Goal: Task Accomplishment & Management: Complete application form

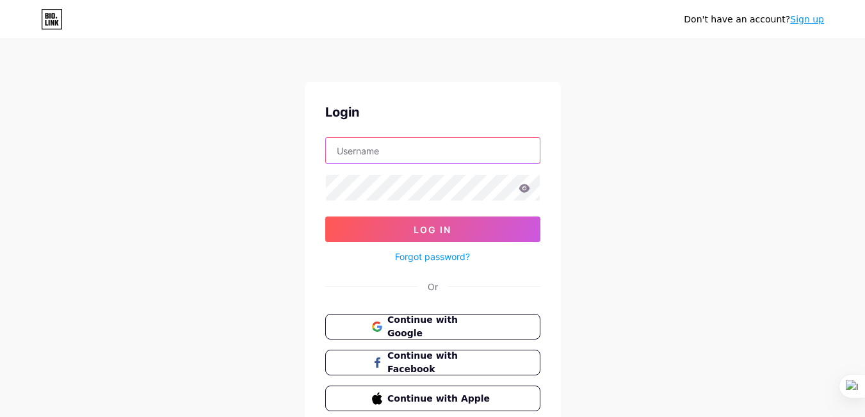
click at [432, 155] on input "text" at bounding box center [433, 151] width 214 height 26
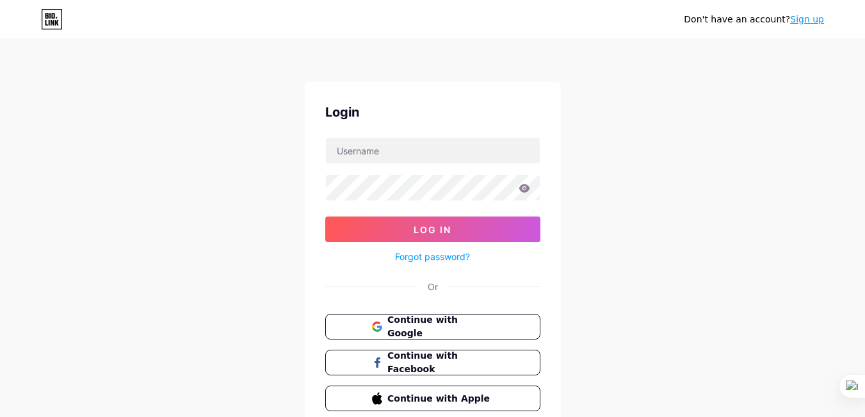
click at [636, 125] on div "Don't have an account? Sign up Login Log In Forgot password? Or Continue with G…" at bounding box center [432, 236] width 865 height 473
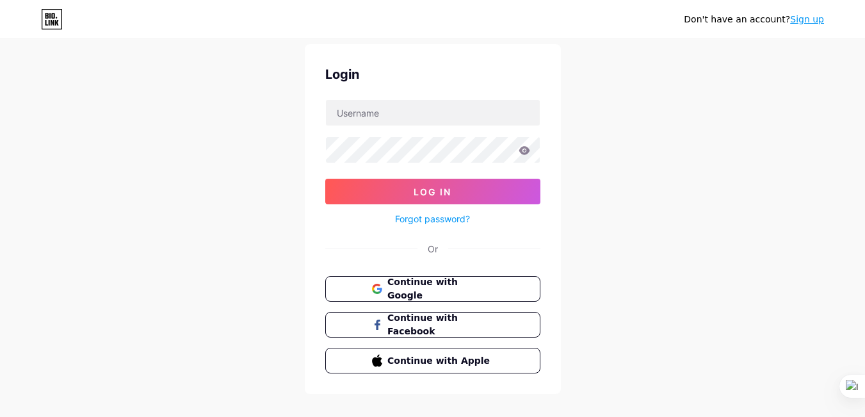
scroll to position [55, 0]
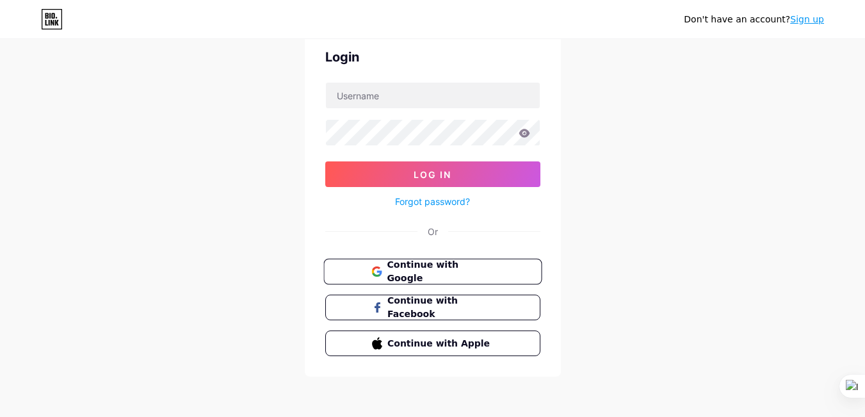
click at [512, 271] on button "Continue with Google" at bounding box center [432, 272] width 218 height 26
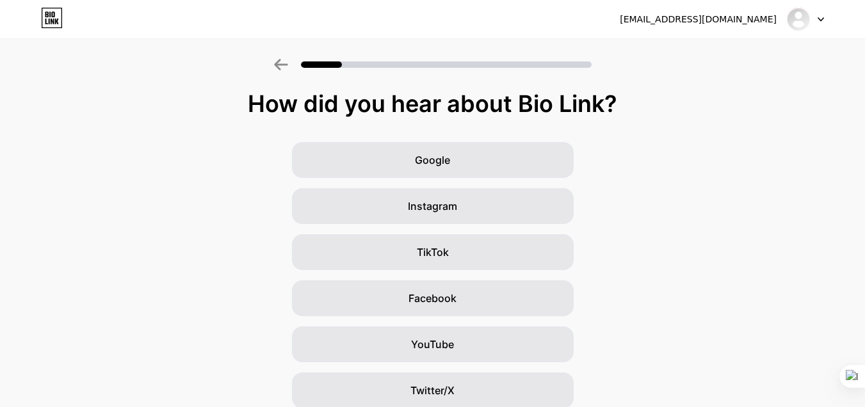
click at [731, 117] on div "How did you hear about Bio Link? Google Instagram TikTok Facebook YouTube Twitt…" at bounding box center [432, 296] width 865 height 410
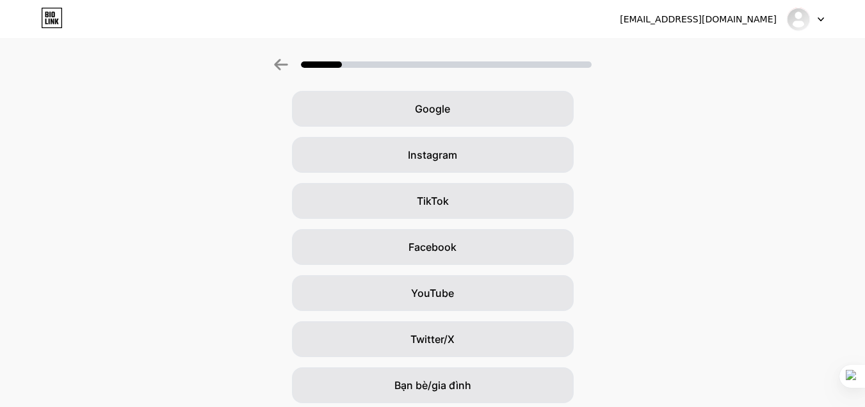
scroll to position [64, 0]
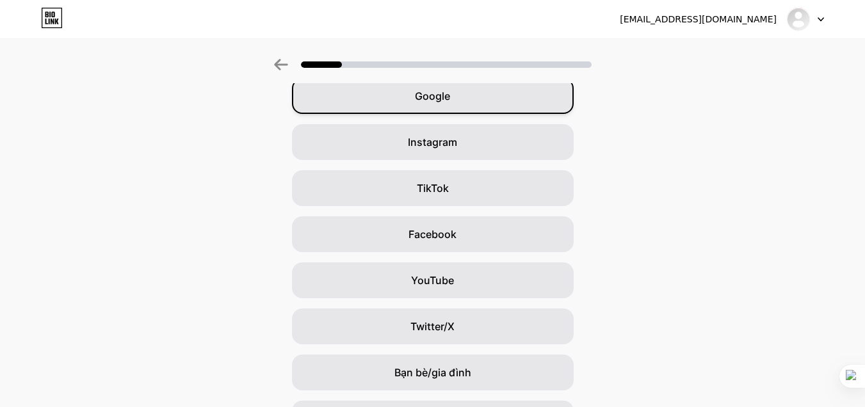
click at [483, 99] on div "Google" at bounding box center [433, 96] width 282 height 36
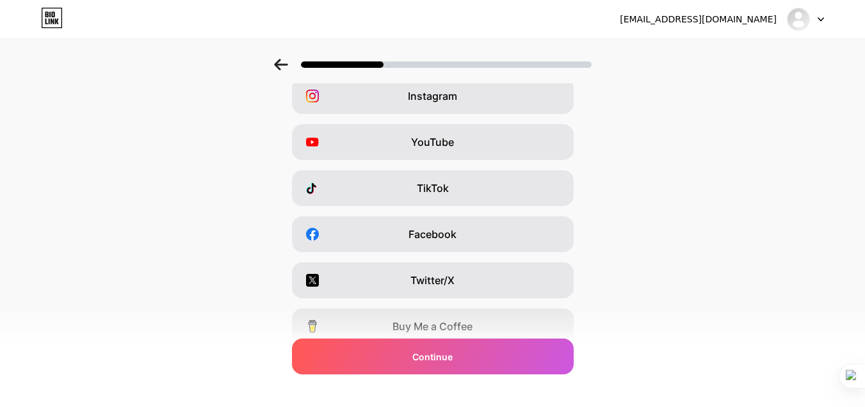
scroll to position [0, 0]
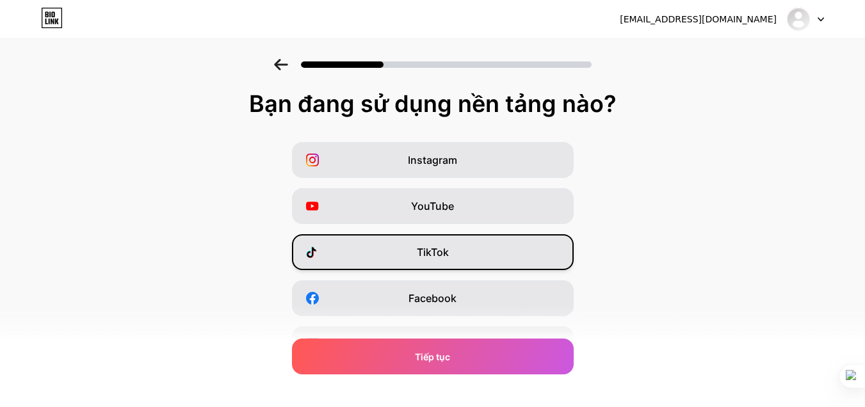
click at [444, 249] on font "TikTok" at bounding box center [433, 252] width 32 height 13
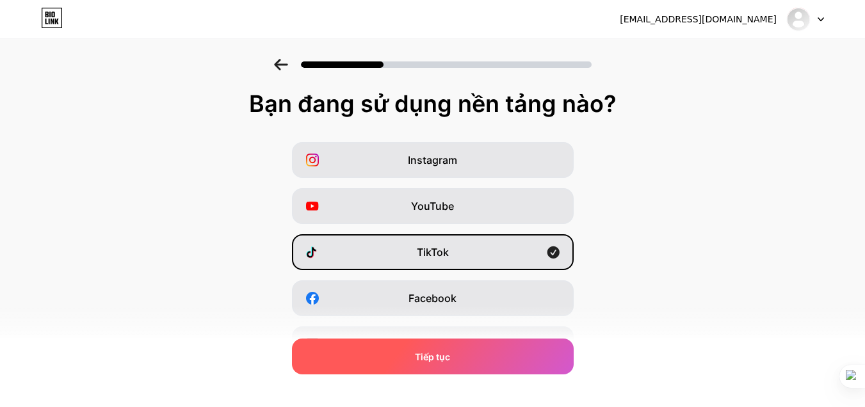
click at [464, 362] on div "Tiếp tục" at bounding box center [433, 357] width 282 height 36
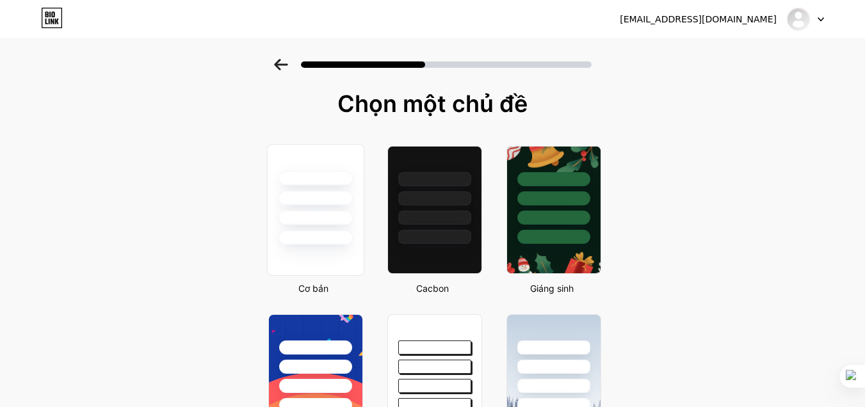
click at [333, 211] on div at bounding box center [315, 218] width 75 height 15
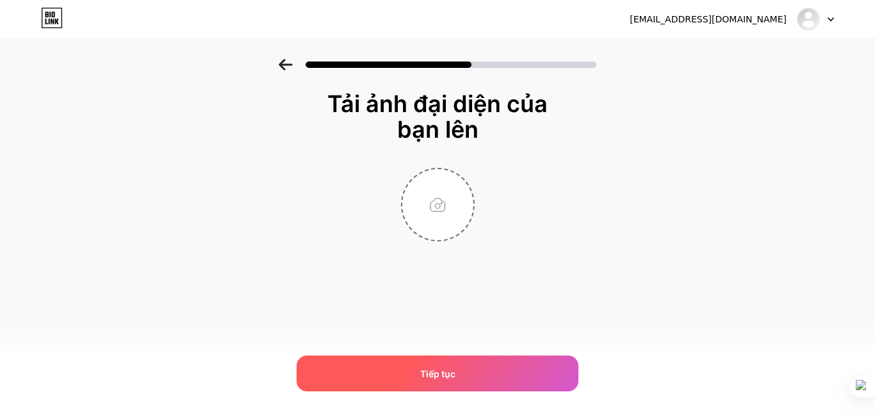
click at [489, 368] on div "Tiếp tục" at bounding box center [438, 373] width 282 height 36
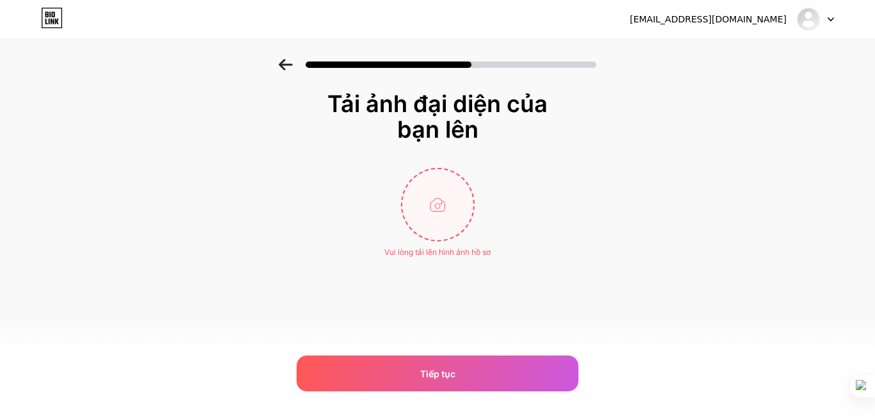
click at [410, 218] on input "file" at bounding box center [437, 204] width 71 height 71
click at [455, 207] on input "file" at bounding box center [437, 204] width 71 height 71
type input "C:\fakepath\79fcd8c30db8b0e6e9a9.jpg"
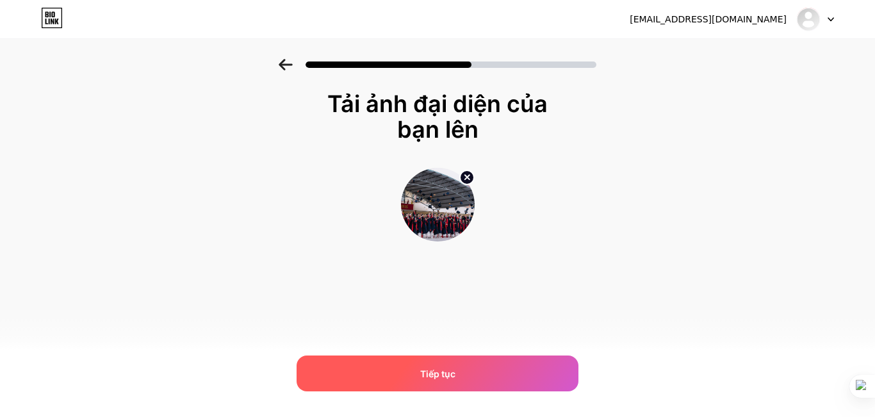
click at [447, 364] on div "Tiếp tục" at bounding box center [438, 373] width 282 height 36
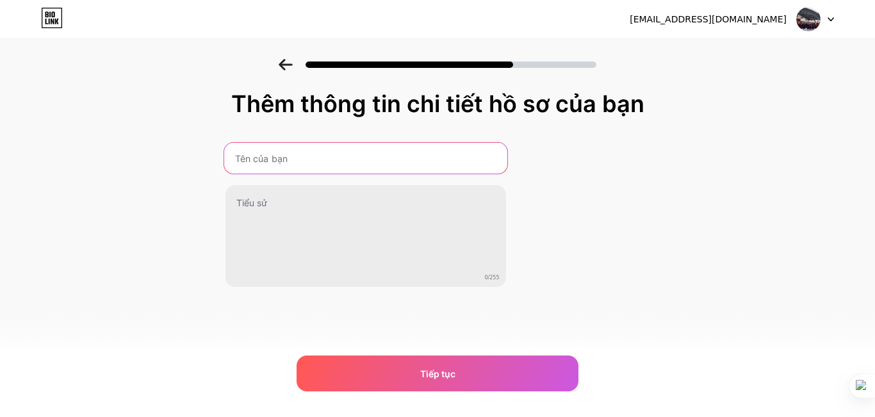
click at [396, 169] on input "text" at bounding box center [365, 158] width 283 height 31
type input "Vương Quốc Việt"
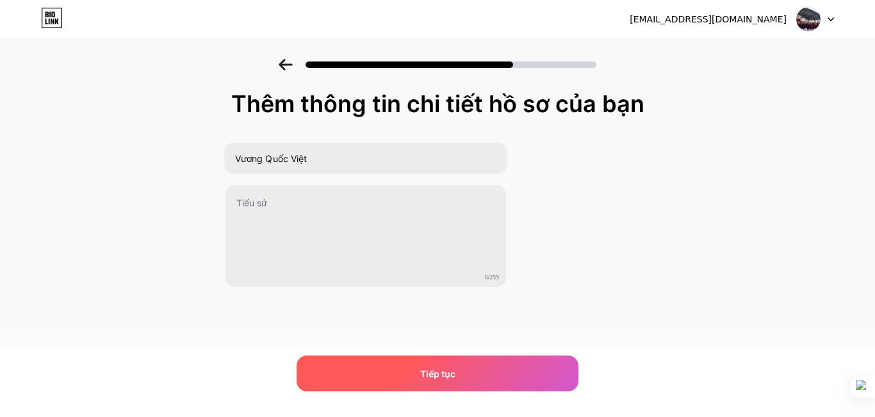
click at [430, 367] on span "Tiếp tục" at bounding box center [437, 373] width 35 height 13
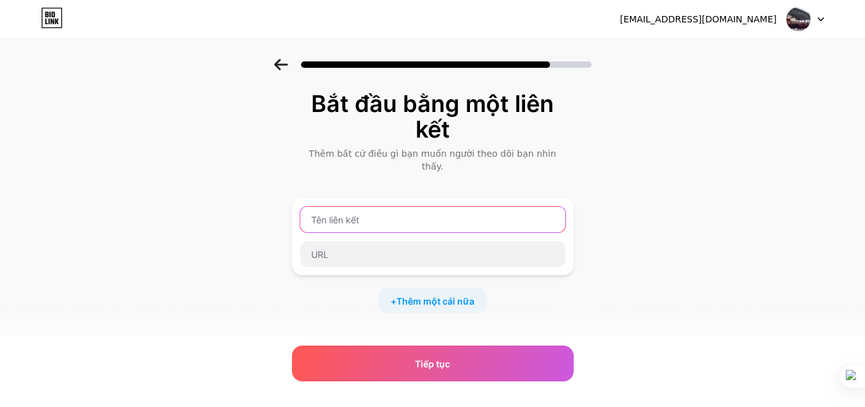
click at [404, 207] on input "text" at bounding box center [432, 220] width 265 height 26
type input "';;;;;;"
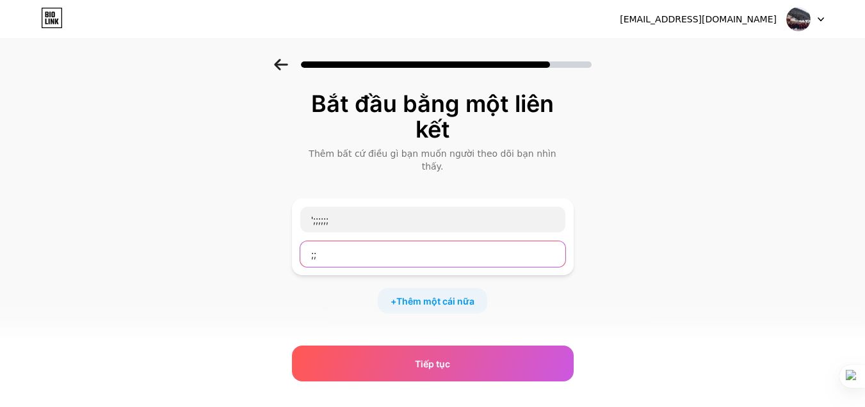
click at [402, 242] on input ";;" at bounding box center [432, 254] width 265 height 26
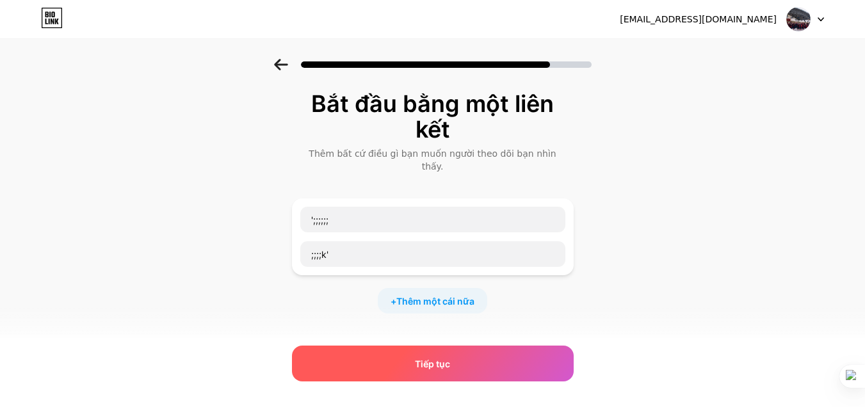
click at [441, 356] on div "Tiếp tục" at bounding box center [433, 364] width 282 height 36
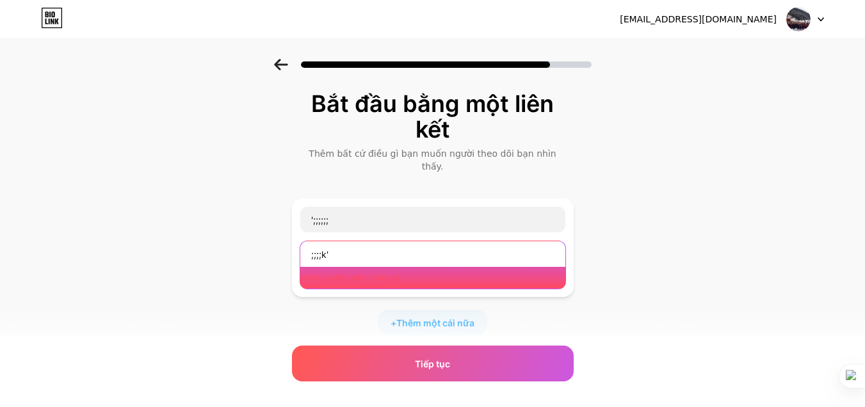
click at [425, 247] on input ";;;;k'" at bounding box center [432, 254] width 265 height 26
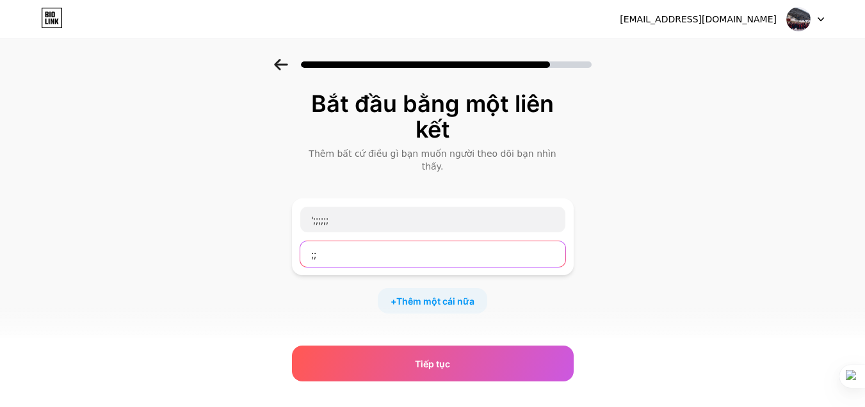
type input ";"
click at [425, 247] on input "text" at bounding box center [432, 254] width 265 height 26
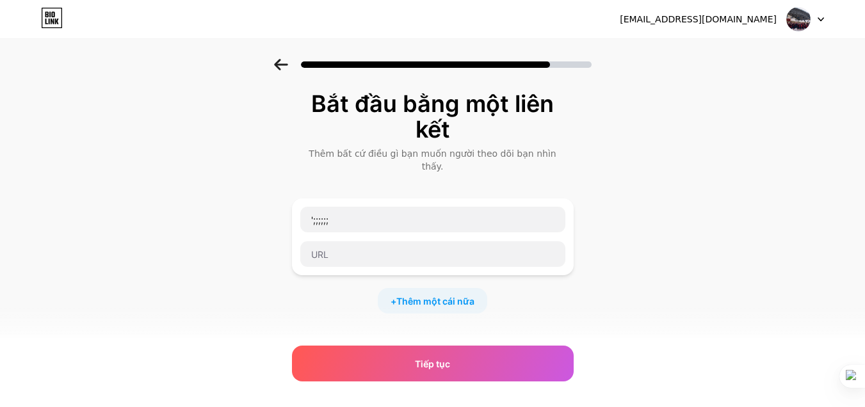
click at [56, 14] on icon at bounding box center [52, 18] width 22 height 20
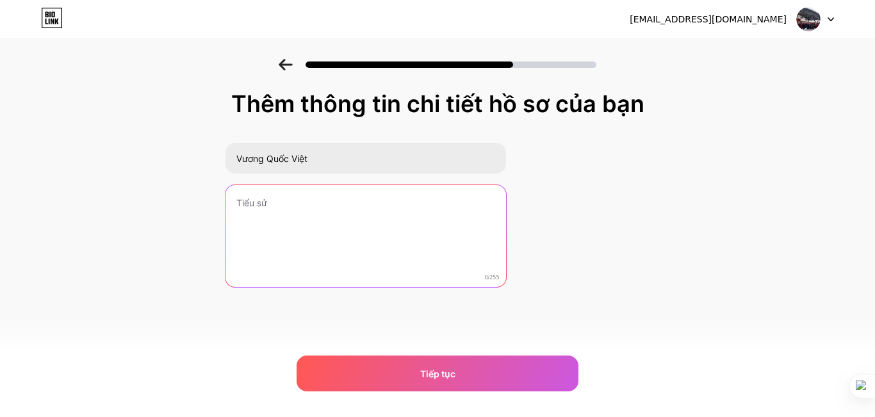
click at [361, 223] on textarea at bounding box center [365, 236] width 280 height 103
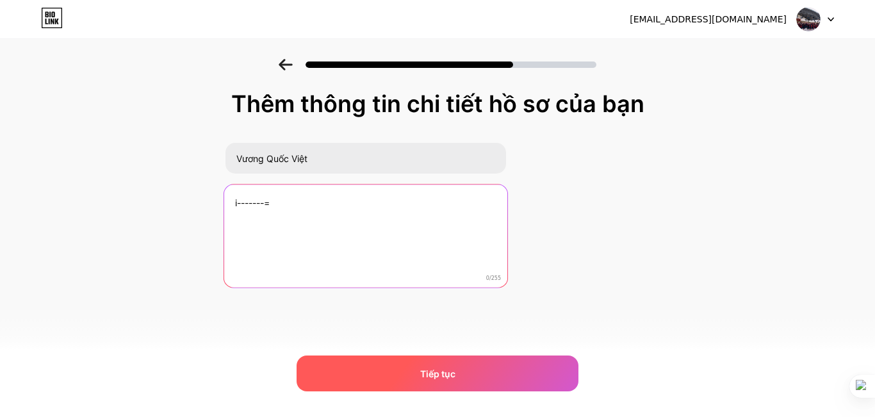
type textarea "i-------="
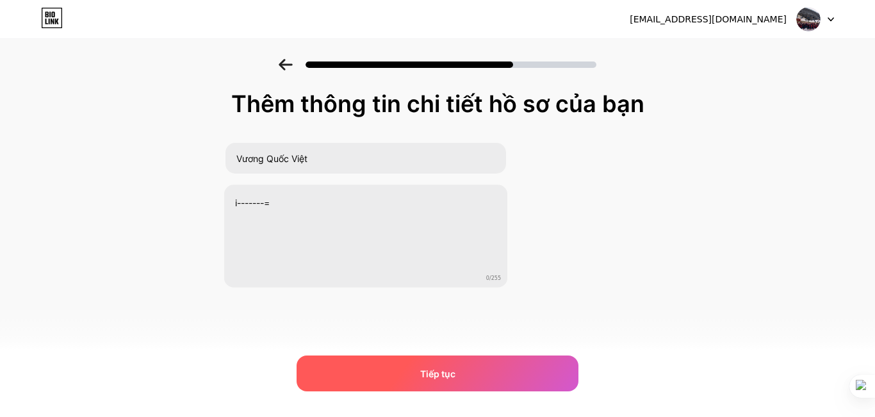
click at [391, 367] on div "Tiếp tục" at bounding box center [438, 373] width 282 height 36
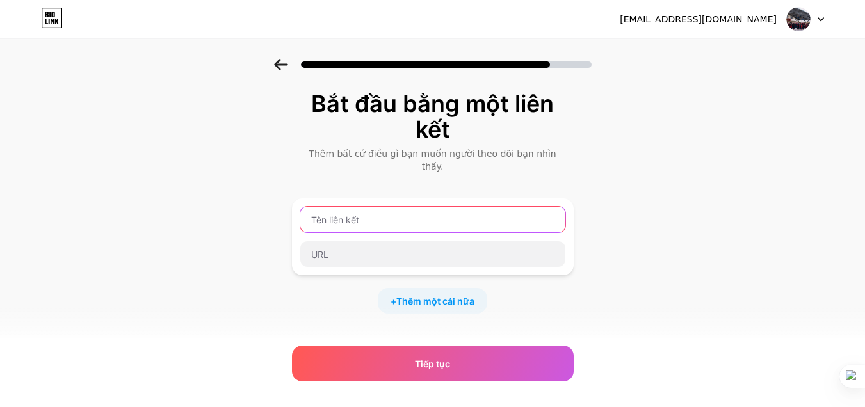
click at [402, 209] on input "text" at bounding box center [432, 220] width 265 height 26
type input "fb"
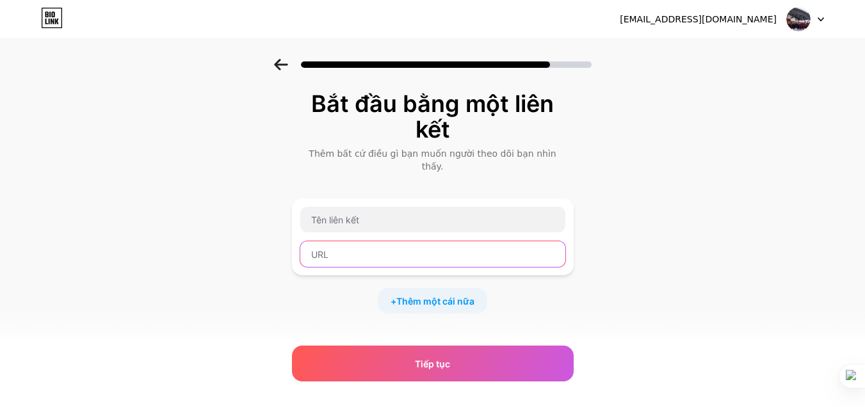
click at [368, 241] on input "text" at bounding box center [432, 254] width 265 height 26
paste input "https://www.youtube.com/watch?v=fttdWqwHzkA"
type input "https://www.youtube.com/watch?v=fttdWqwHzkA"
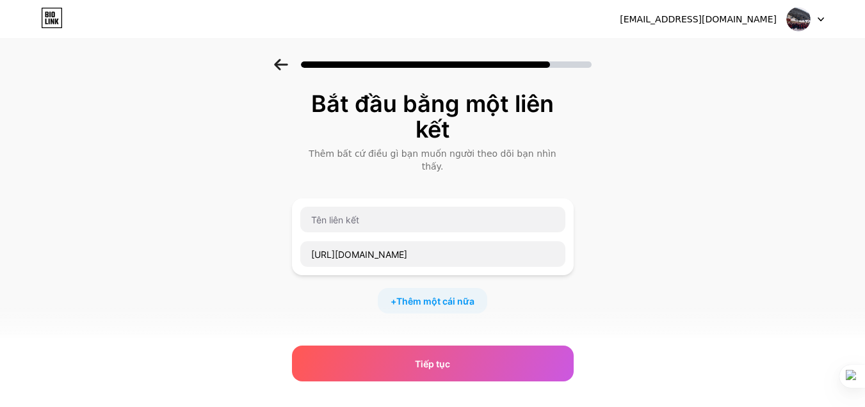
click at [407, 220] on div "https://www.youtube.com/watch?v=fttdWqwHzkA" at bounding box center [433, 236] width 266 height 61
click at [414, 211] on input "text" at bounding box center [432, 220] width 265 height 26
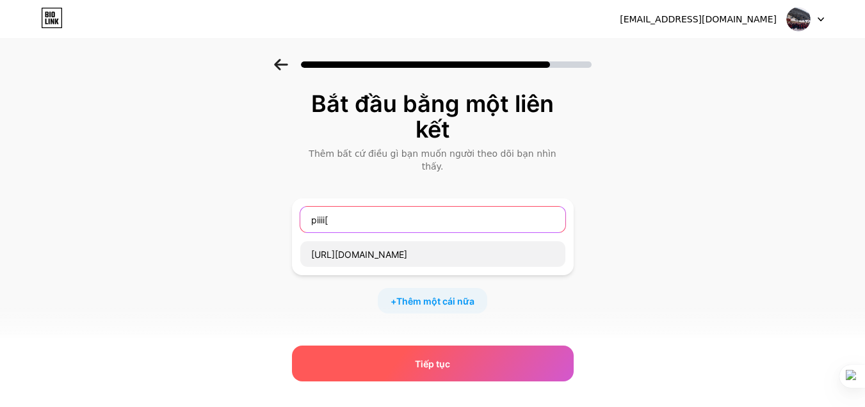
type input "piiii["
click at [439, 361] on font "Tiếp tục" at bounding box center [432, 364] width 35 height 11
click at [446, 353] on div "Tiếp tục" at bounding box center [433, 364] width 282 height 36
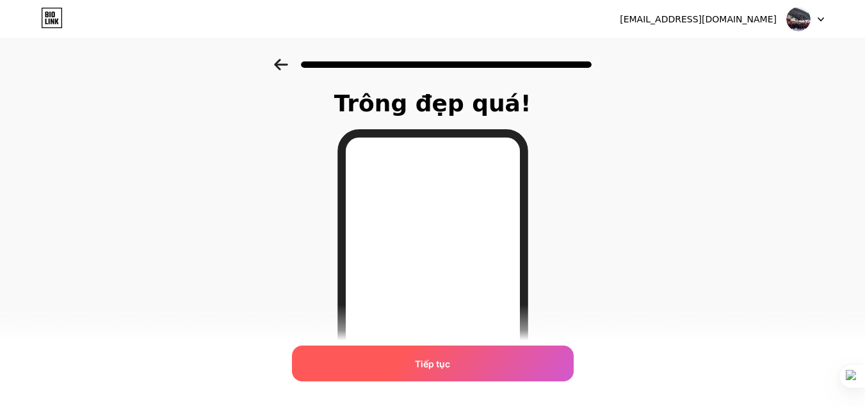
click at [450, 357] on span "Tiếp tục" at bounding box center [432, 363] width 35 height 13
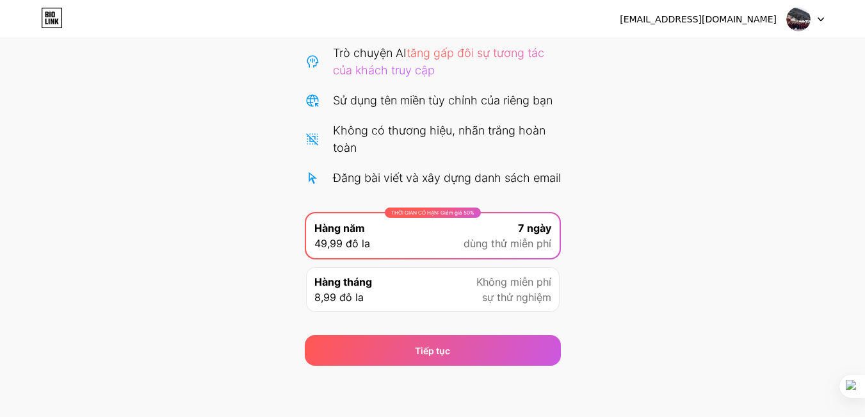
scroll to position [168, 0]
click at [503, 369] on div "nbao65440@gmail.com Đăng xuất Liên kết đã được sao chép Bắt đầu dùng thử miễn p…" at bounding box center [432, 133] width 865 height 567
click at [524, 299] on font "sự thử nghiệm" at bounding box center [516, 297] width 69 height 13
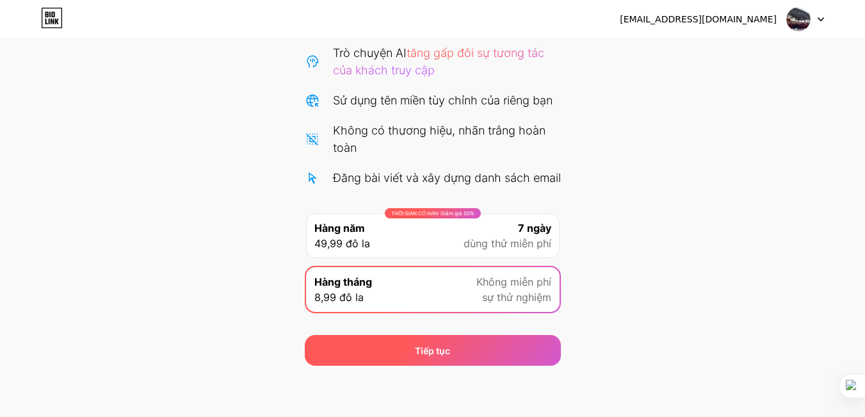
click at [521, 349] on div "Tiếp tục" at bounding box center [433, 350] width 256 height 31
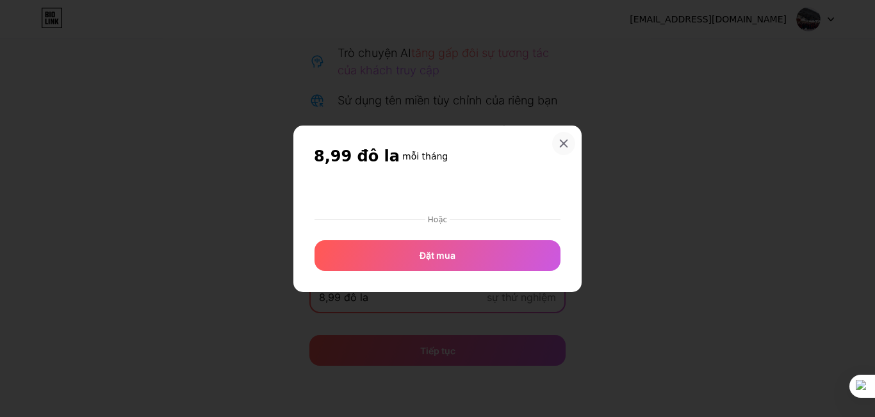
click at [565, 145] on icon at bounding box center [563, 143] width 7 height 7
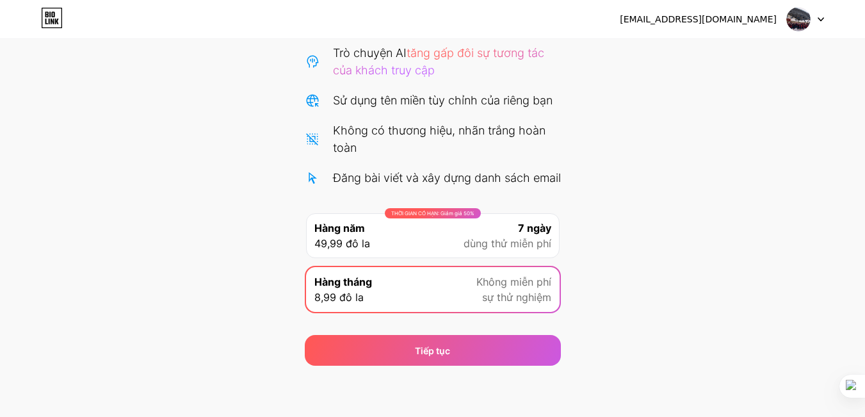
click at [466, 249] on font "dùng thử miễn phí" at bounding box center [508, 243] width 88 height 13
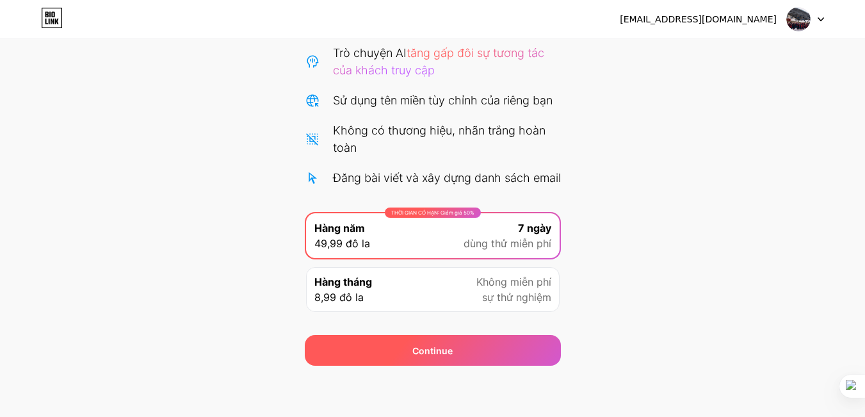
click at [478, 341] on div "Continue" at bounding box center [433, 350] width 256 height 31
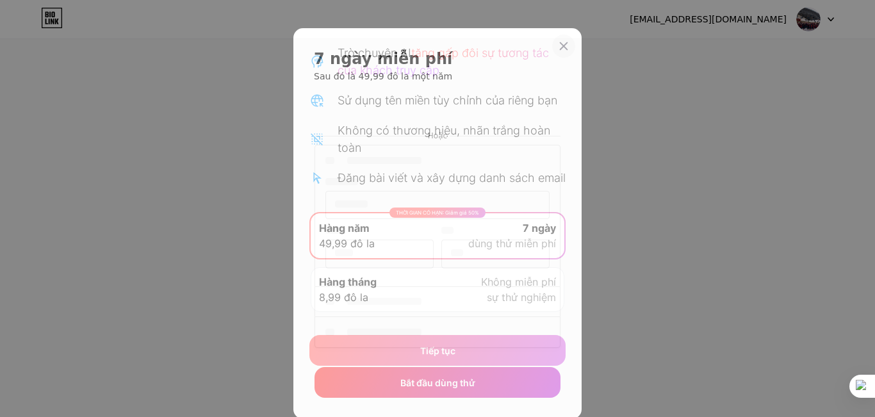
click at [560, 44] on icon at bounding box center [563, 46] width 10 height 10
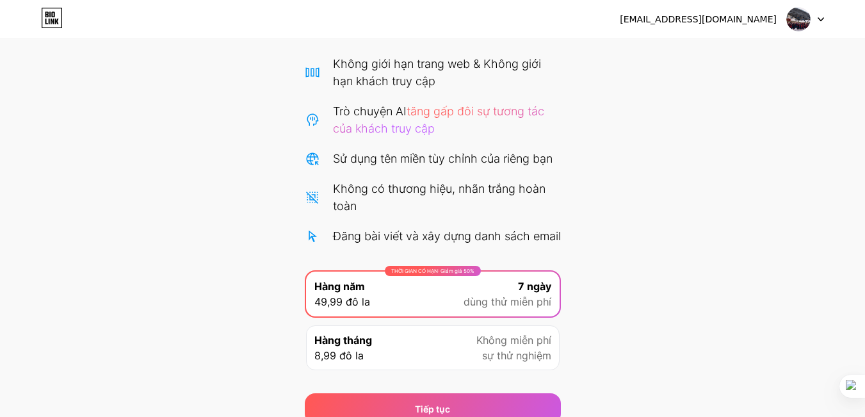
scroll to position [0, 0]
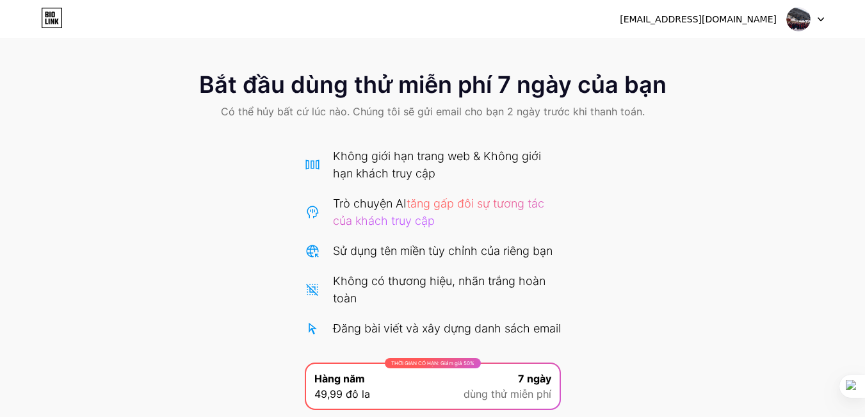
click at [271, 114] on font "Có thể hủy bất cứ lúc nào. Chúng tôi sẽ gửi email cho bạn 2 ngày trước khi than…" at bounding box center [433, 111] width 424 height 13
click at [790, 24] on img at bounding box center [798, 19] width 24 height 24
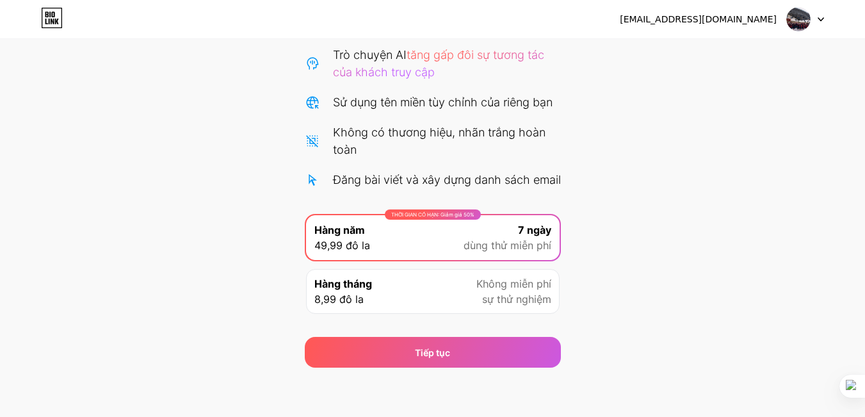
scroll to position [168, 0]
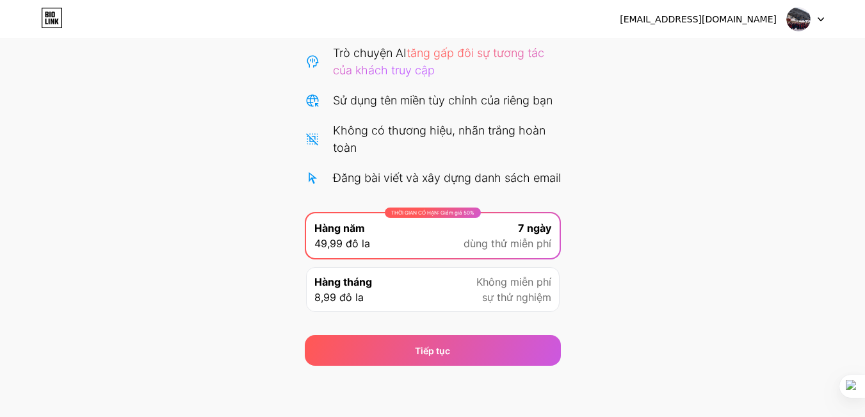
click at [31, 11] on div "nbao65440@gmail.com Đăng xuất" at bounding box center [432, 19] width 865 height 23
click at [76, 27] on div "nbao65440@gmail.com Đăng xuất" at bounding box center [432, 19] width 865 height 23
click at [65, 26] on div "nbao65440@gmail.com Đăng xuất" at bounding box center [432, 19] width 865 height 23
click at [55, 22] on icon at bounding box center [57, 22] width 4 height 6
